Goal: Information Seeking & Learning: Learn about a topic

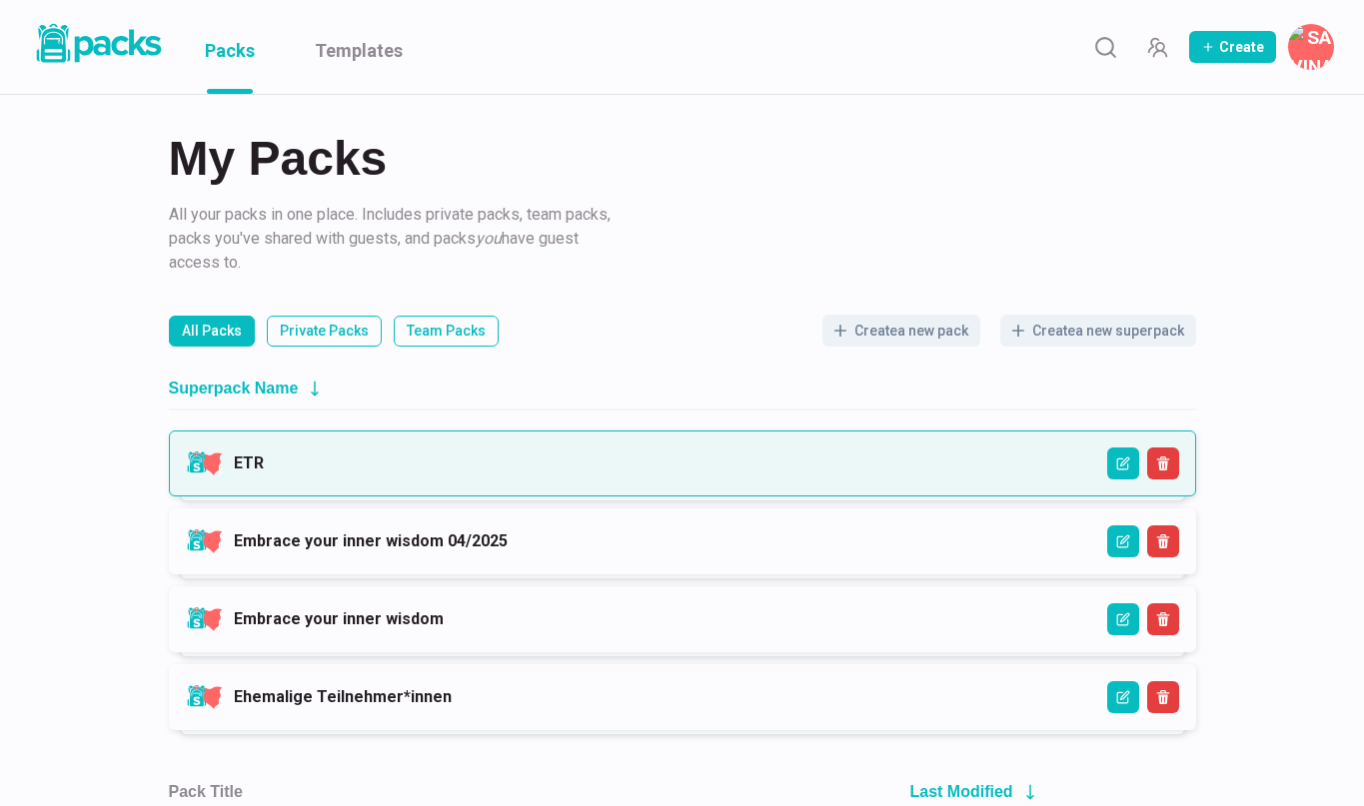
click at [264, 454] on link "ETR" at bounding box center [249, 463] width 30 height 19
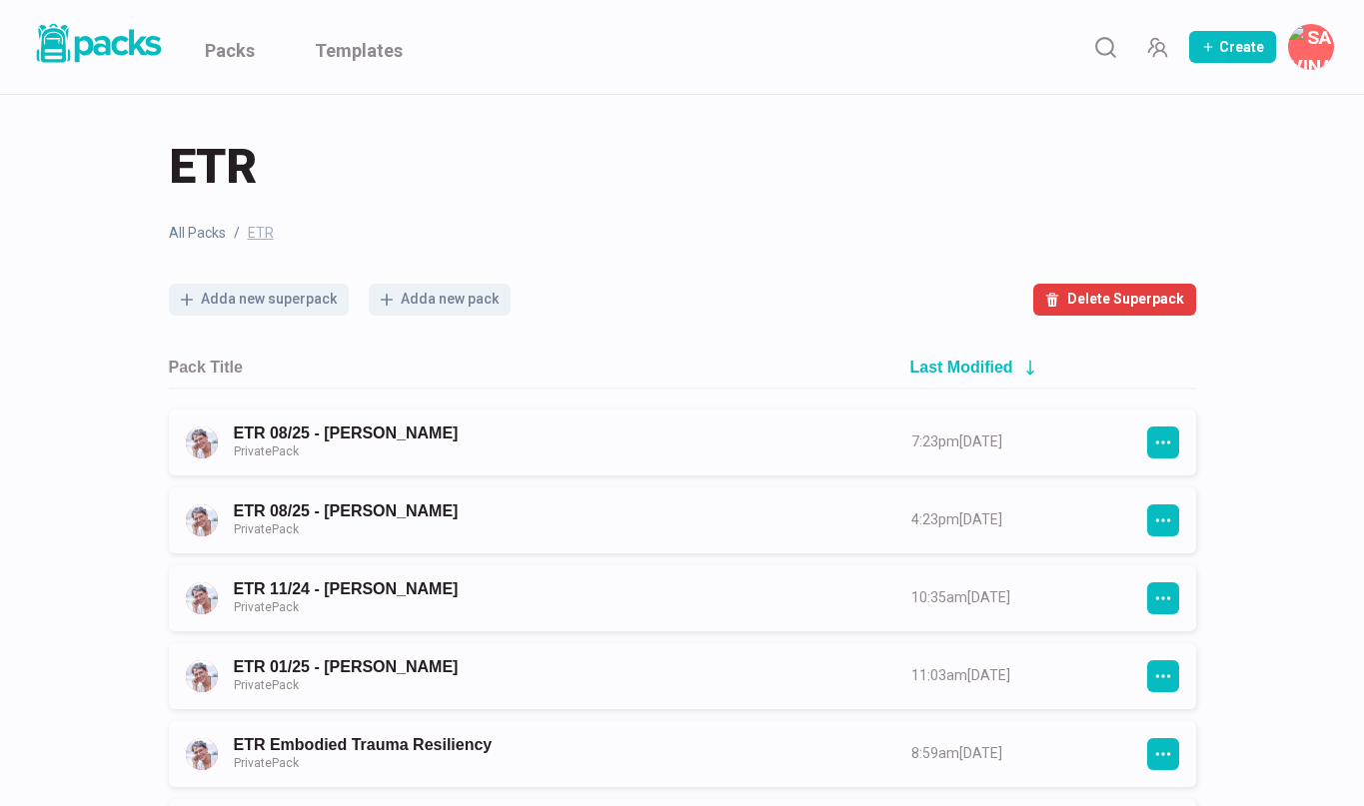
scroll to position [15, 0]
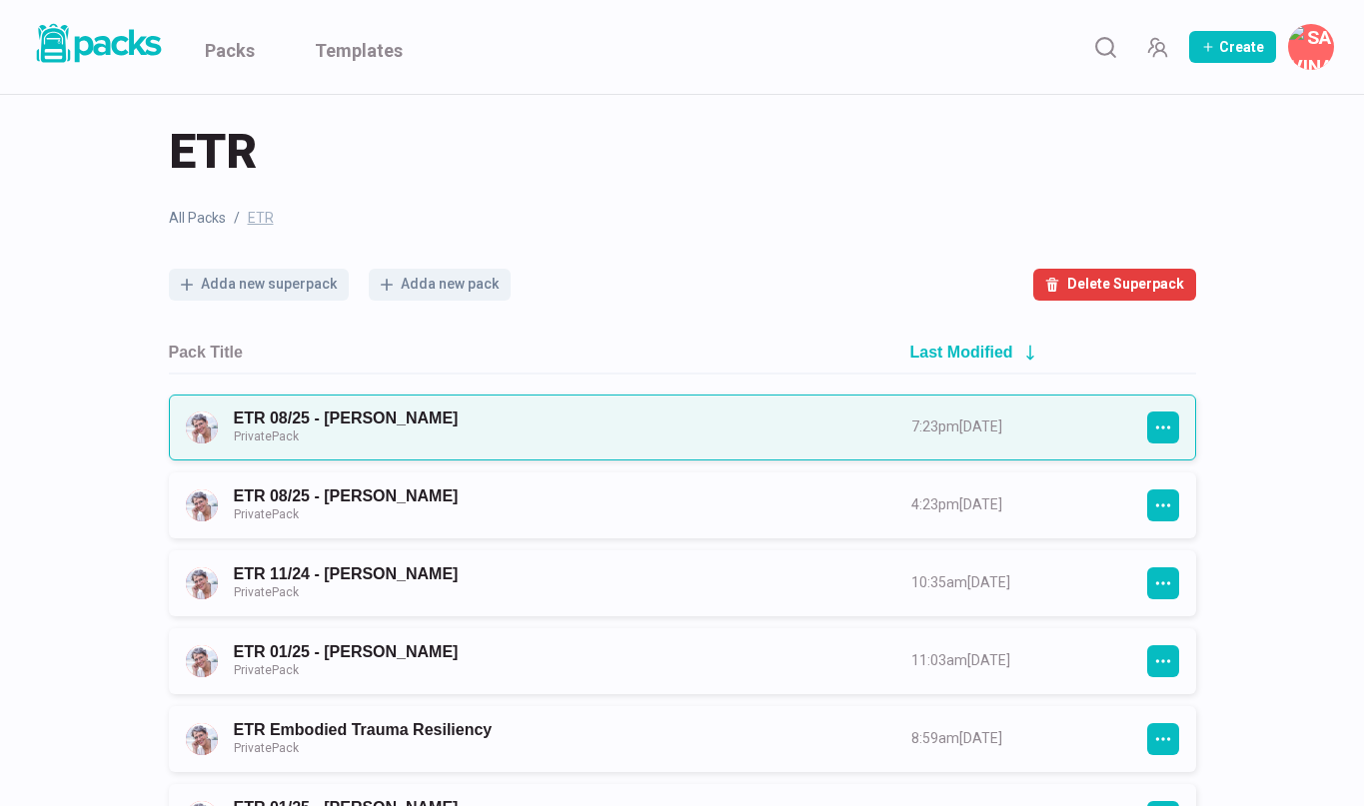
click at [513, 418] on link "ETR 08/25 - [PERSON_NAME] Private Pack" at bounding box center [555, 427] width 642 height 37
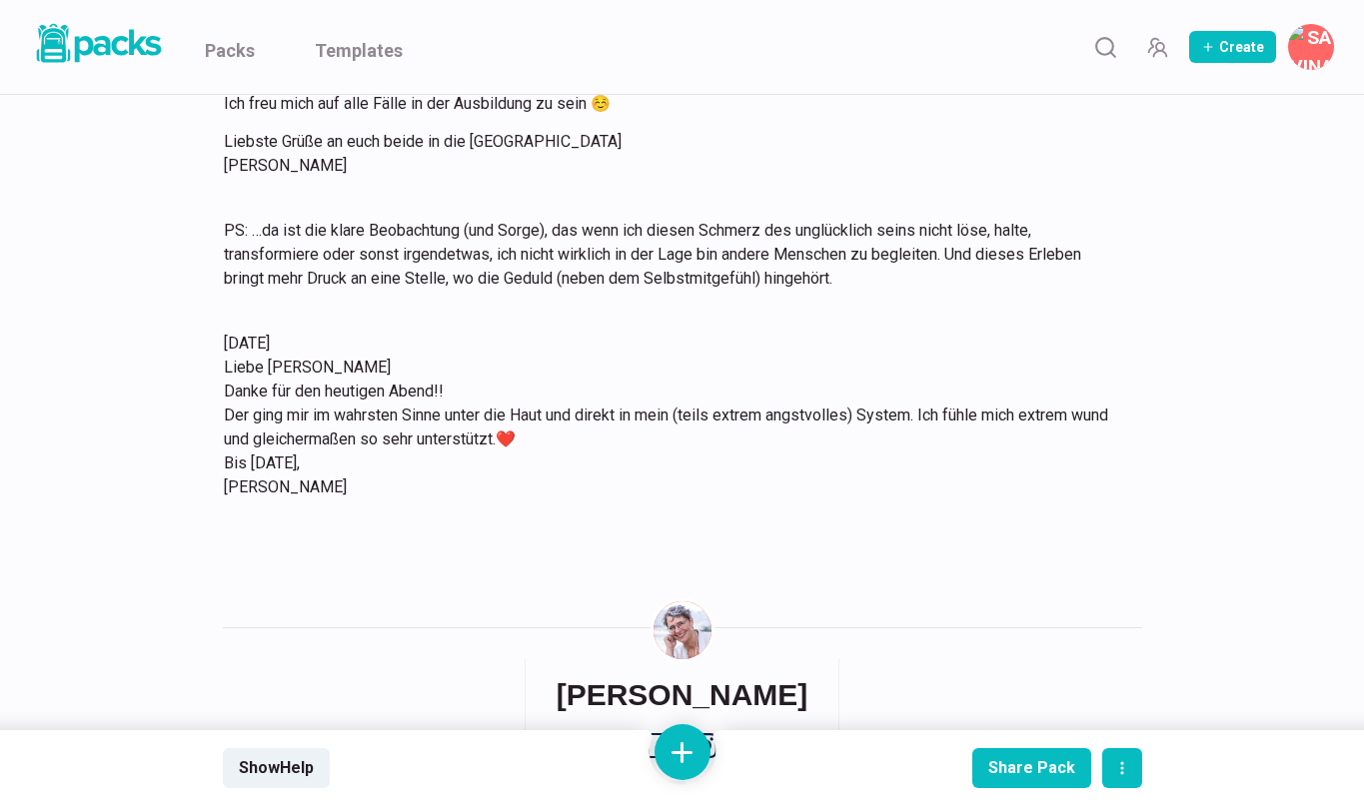
scroll to position [4301, 0]
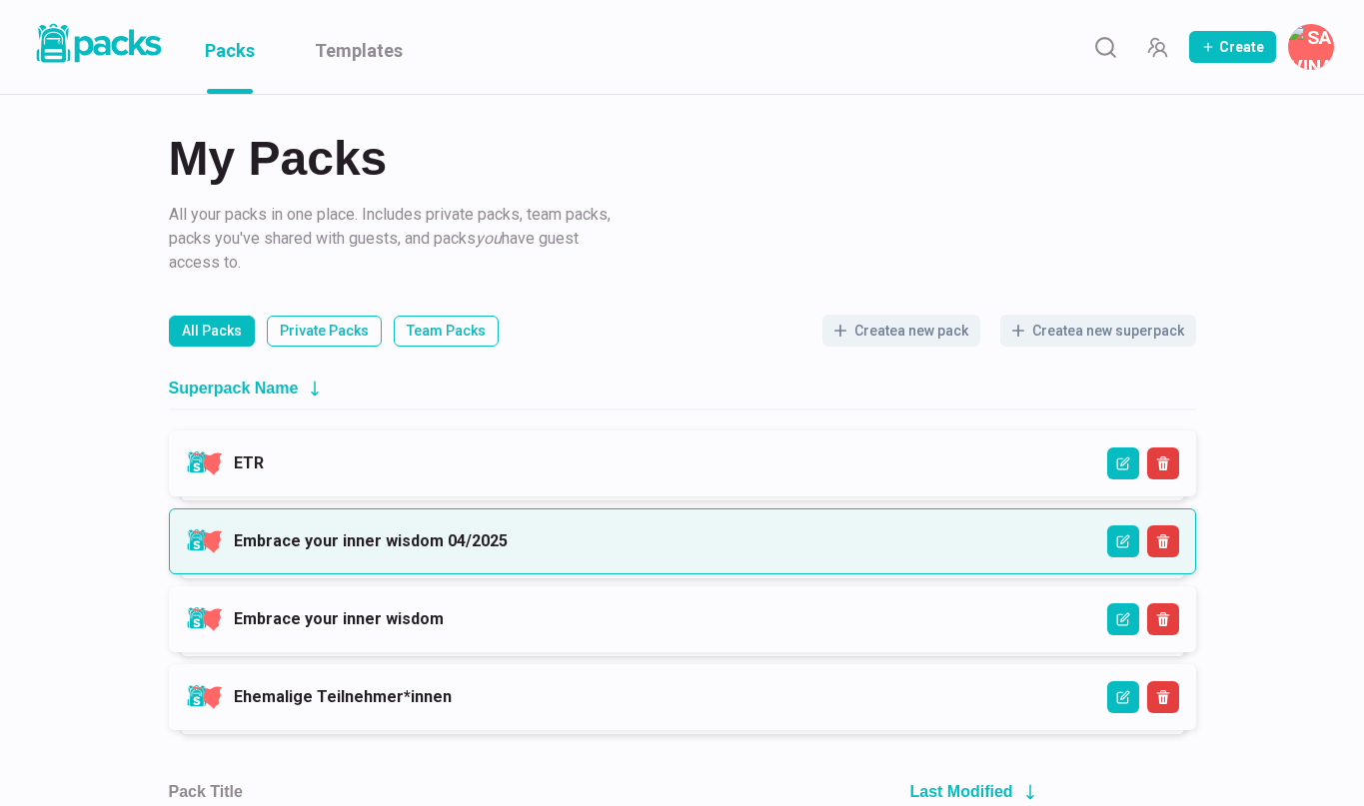
click at [508, 534] on link "Embrace your inner wisdom 04/2025" at bounding box center [371, 541] width 274 height 19
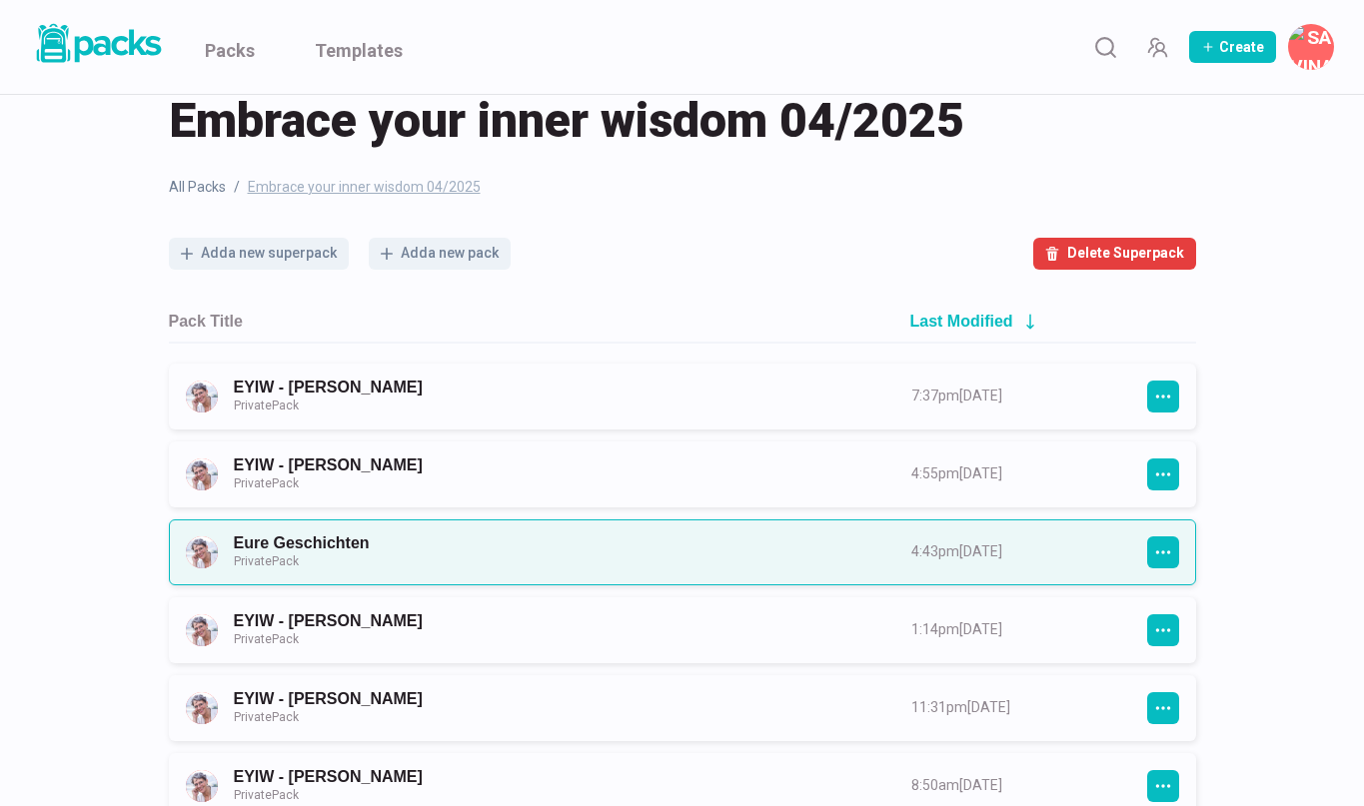
scroll to position [50, 0]
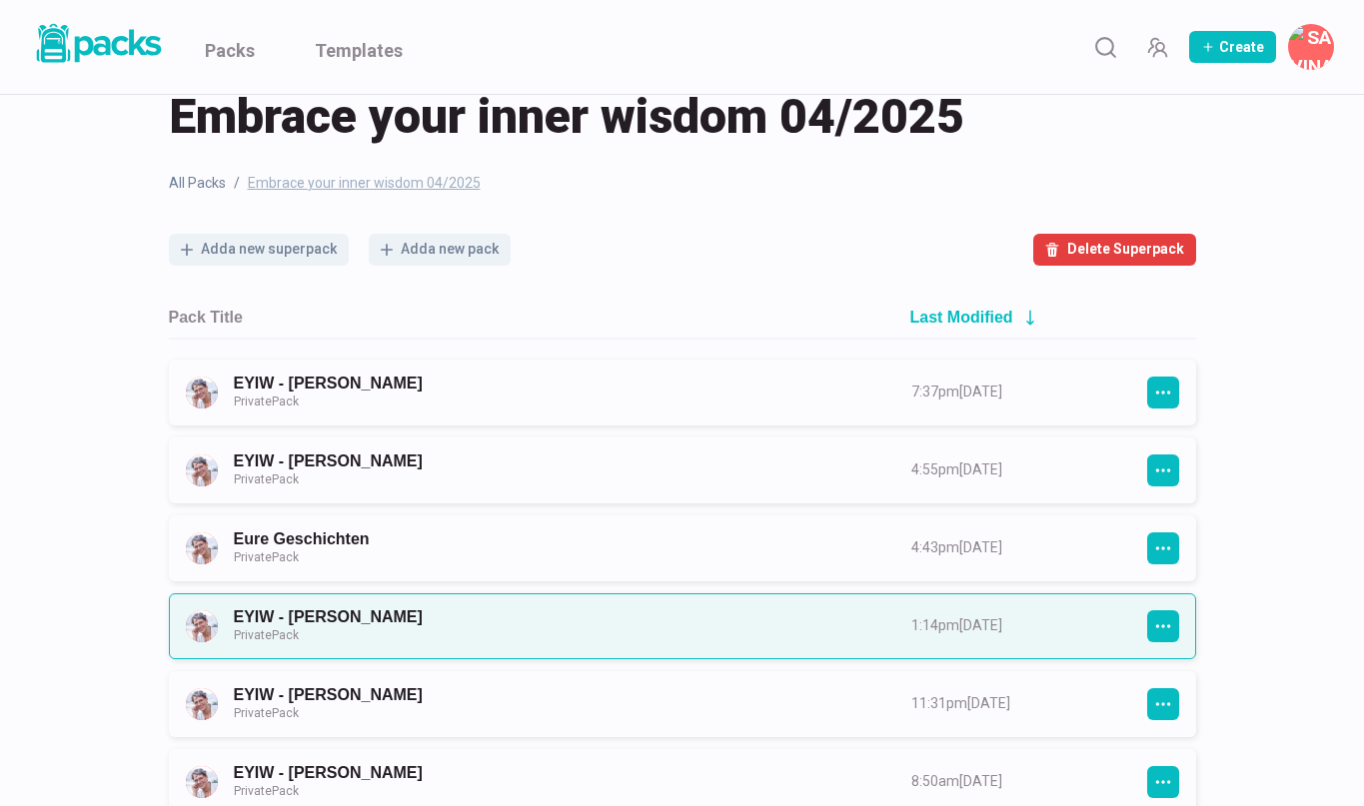
click at [544, 613] on link "EYIW - Melanie Stauber Private Pack" at bounding box center [555, 626] width 642 height 37
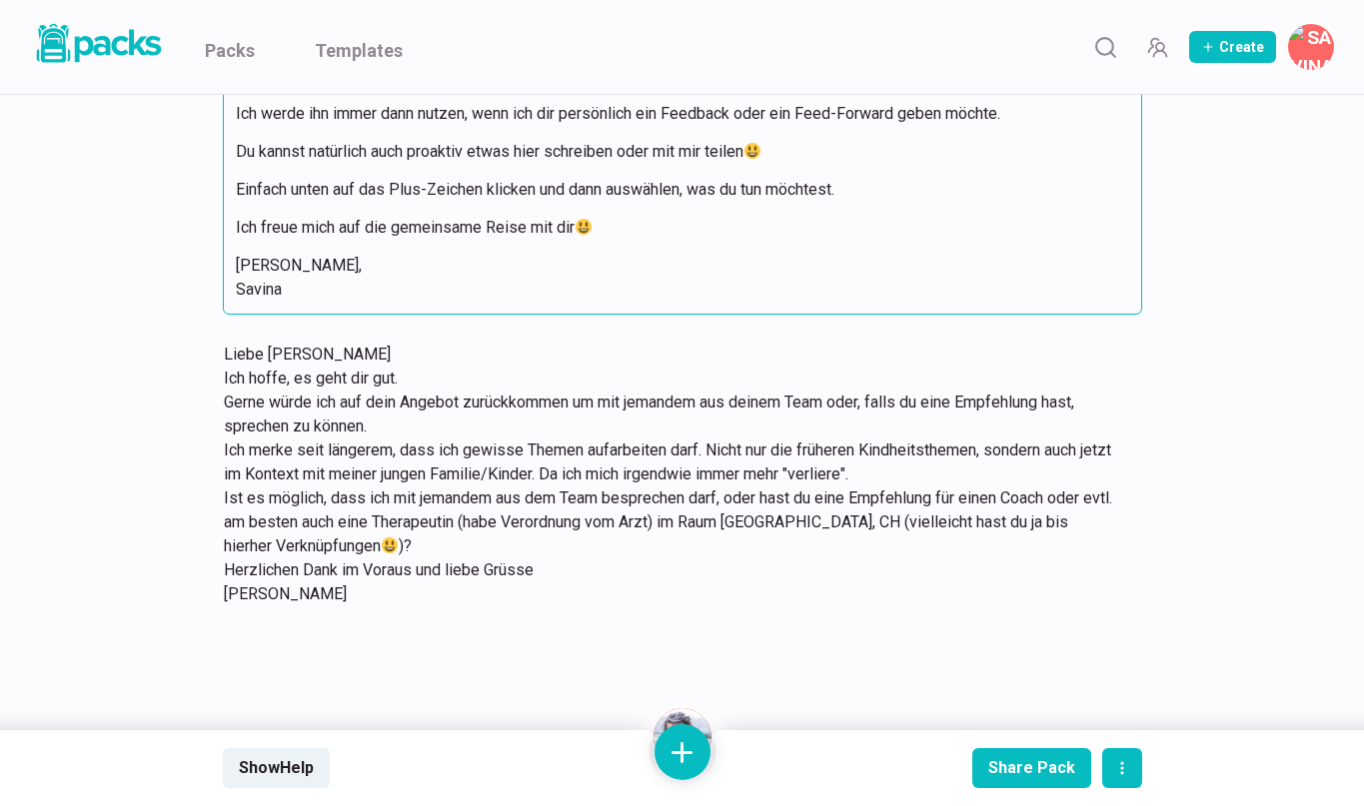
scroll to position [322, 0]
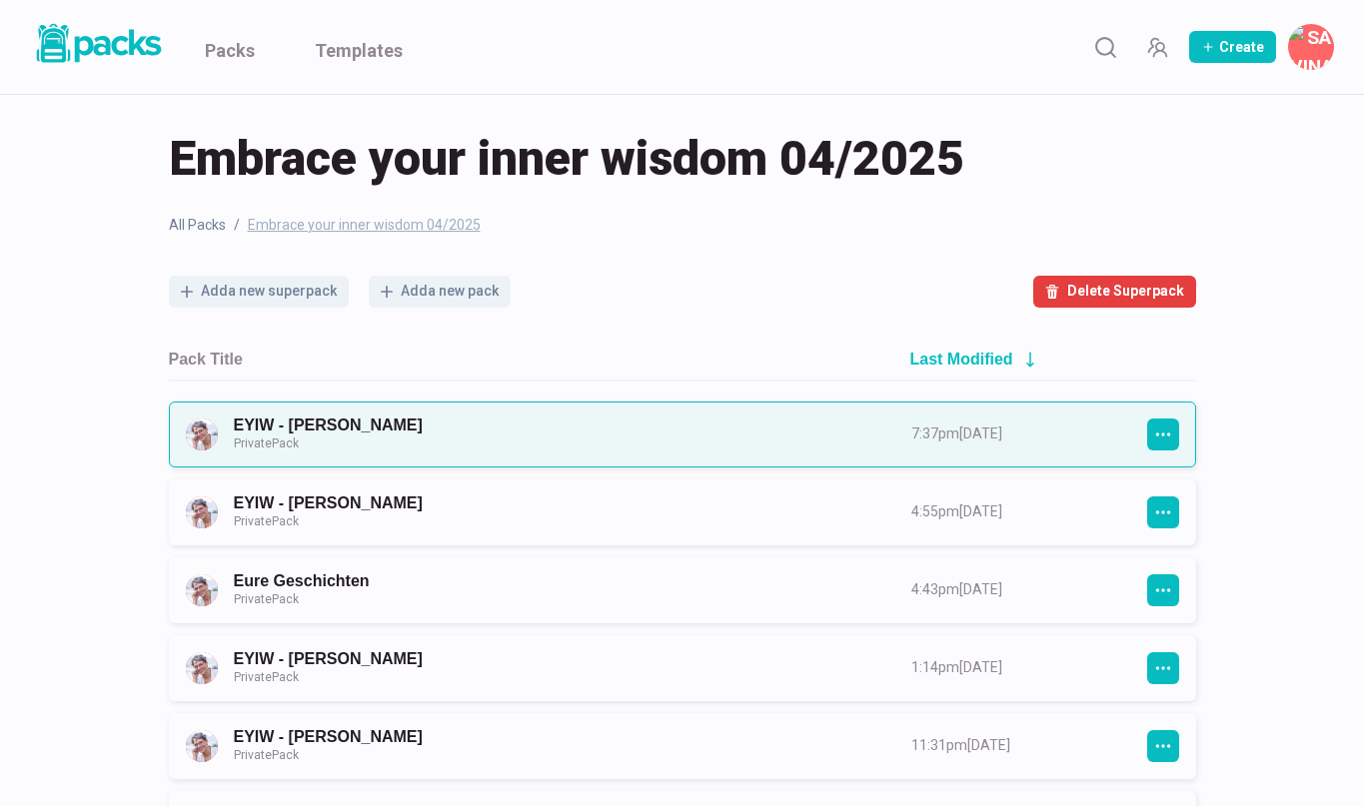
scroll to position [12, 0]
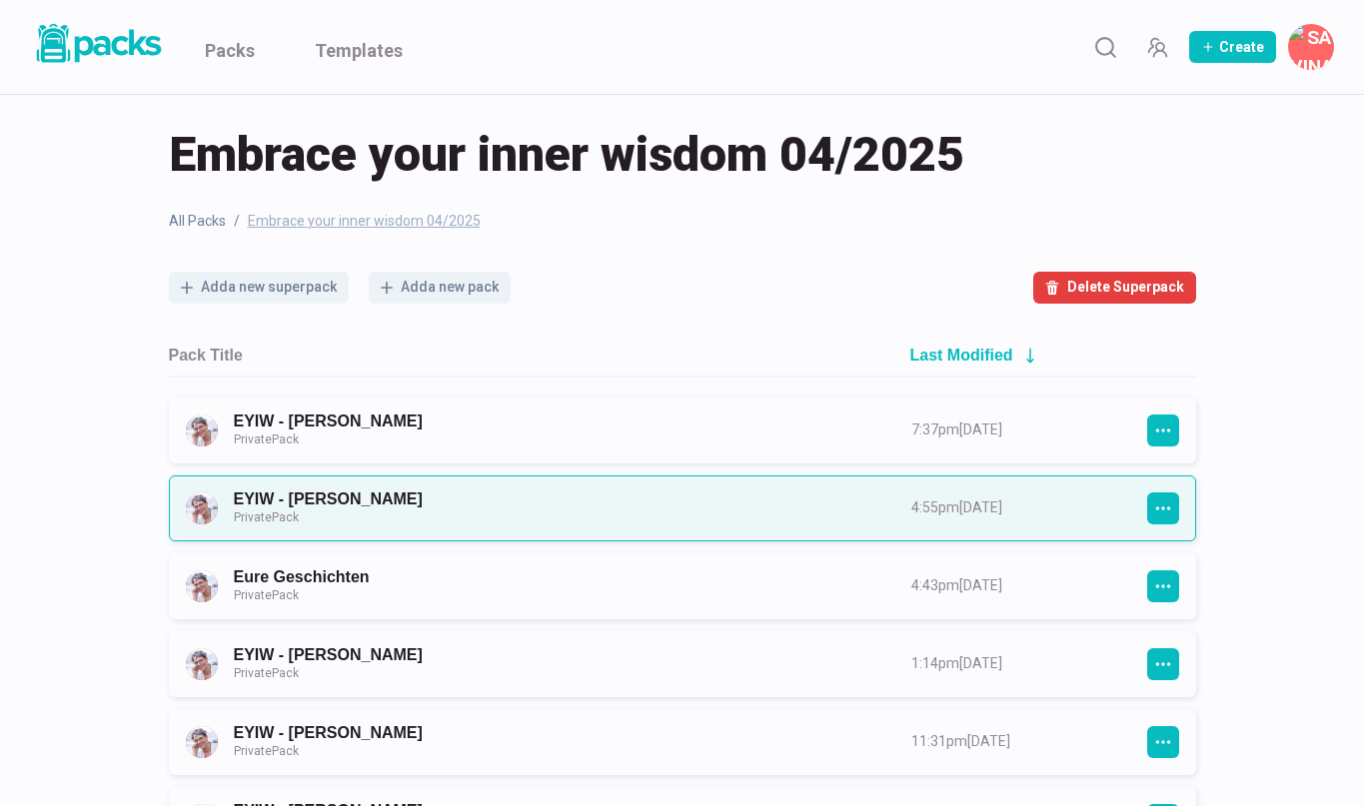
click at [406, 511] on link "EYIW - Sylvia Chromy Private Pack" at bounding box center [555, 508] width 642 height 37
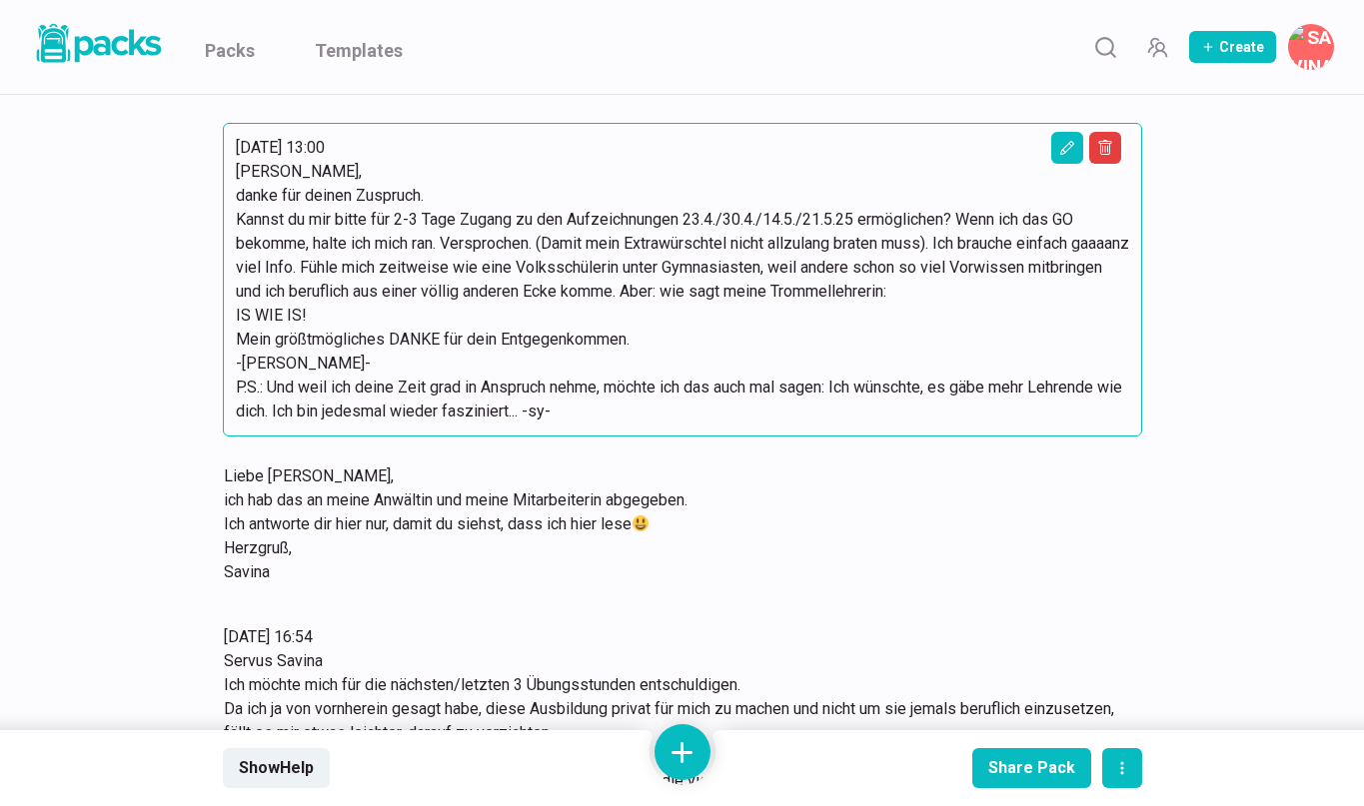
scroll to position [890, 0]
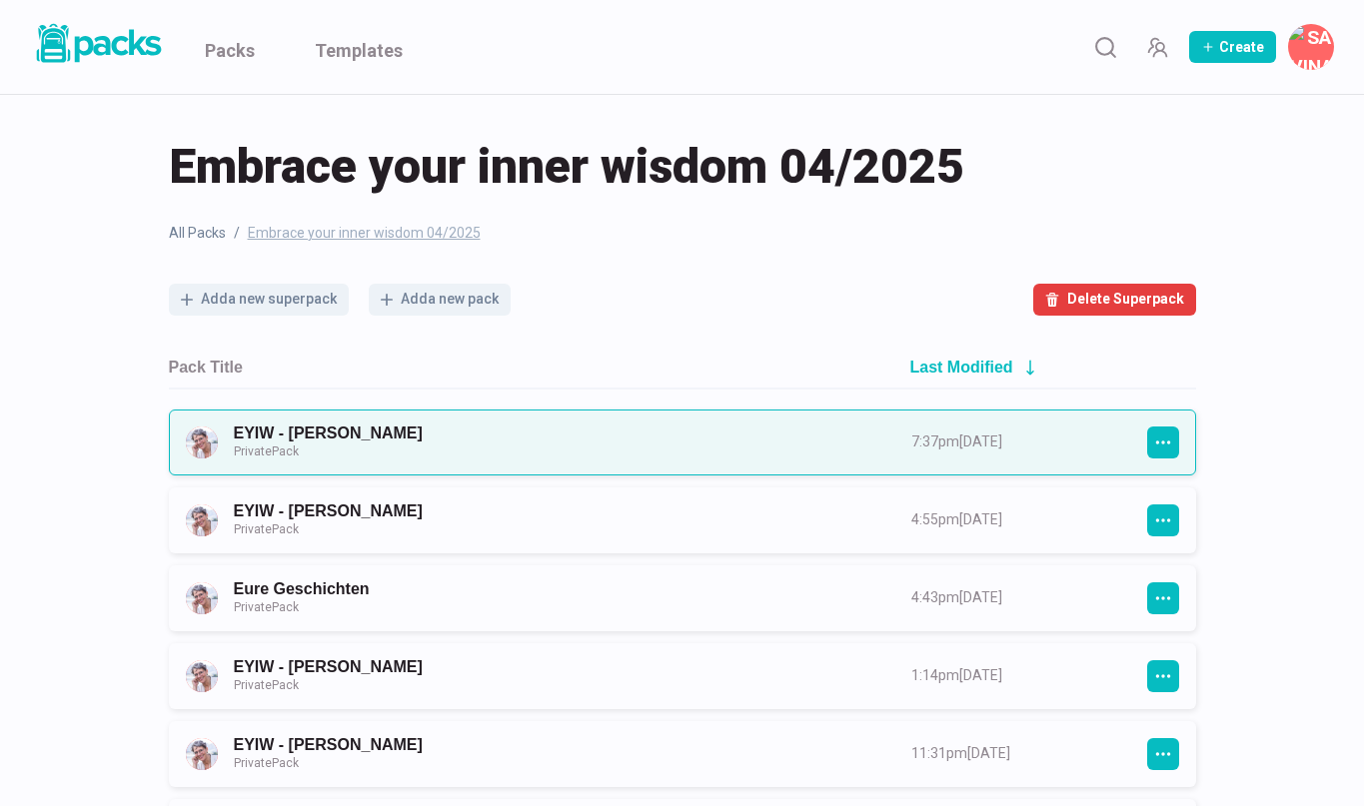
click at [388, 431] on link "EYIW - Edeltraud Wyrwas Private Pack" at bounding box center [555, 442] width 642 height 37
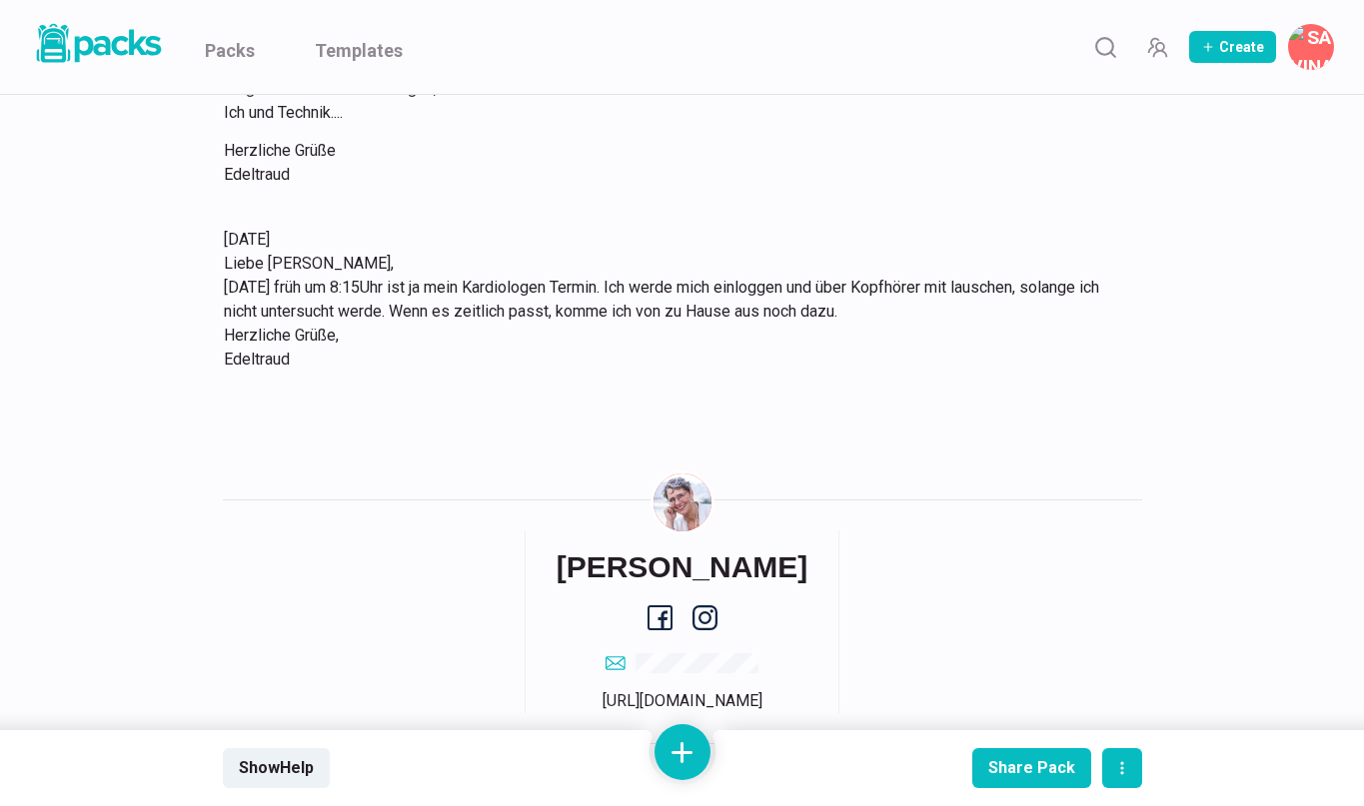
scroll to position [8369, 0]
